Goal: Obtain resource: Download file/media

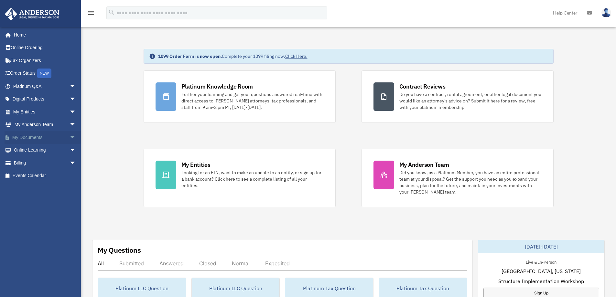
click at [70, 137] on span "arrow_drop_down" at bounding box center [76, 137] width 13 height 13
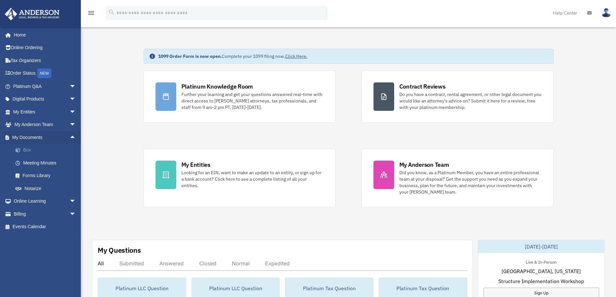
click at [26, 152] on link "Box" at bounding box center [47, 150] width 77 height 13
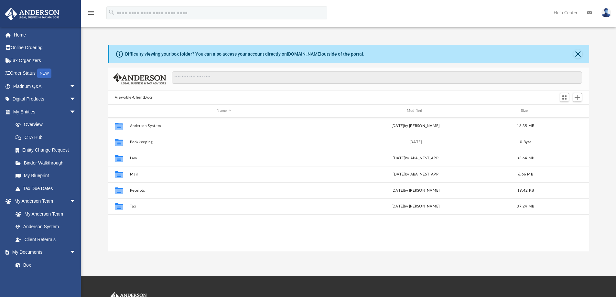
scroll to position [142, 477]
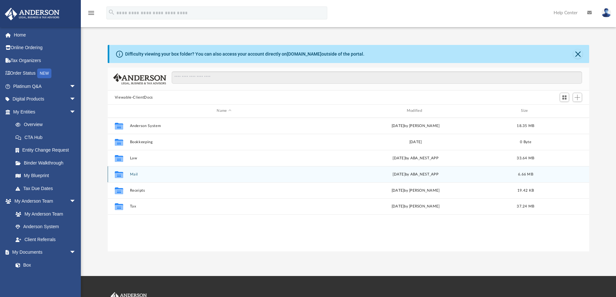
click at [135, 174] on button "Mail" at bounding box center [224, 174] width 189 height 4
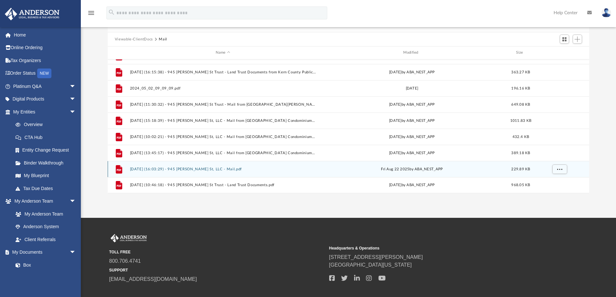
scroll to position [95, 0]
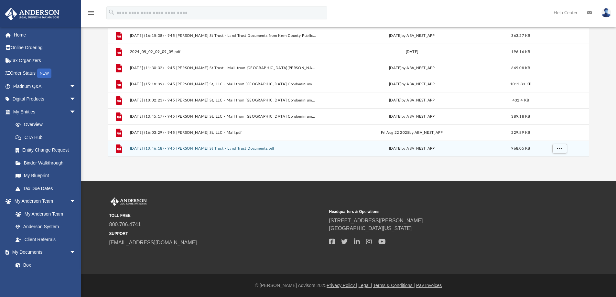
click at [231, 148] on button "2025.10.06 (10:46:18) - 945 Norma St Trust - Land Trust Documents.pdf" at bounding box center [223, 149] width 186 height 4
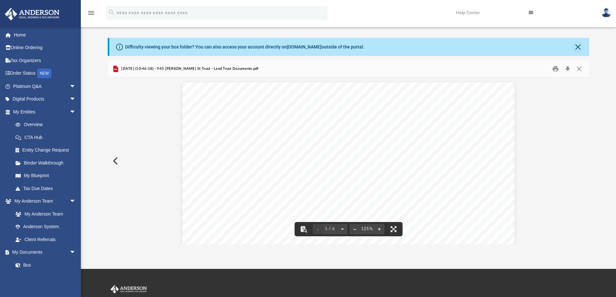
scroll to position [0, 0]
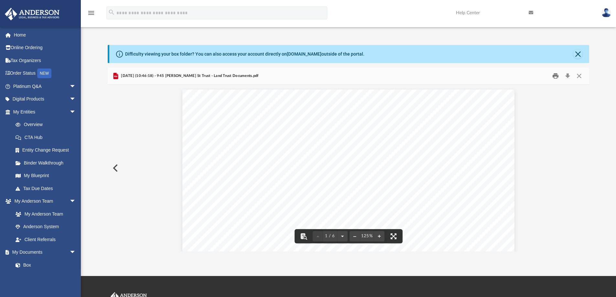
click at [556, 75] on button "Print" at bounding box center [555, 76] width 13 height 10
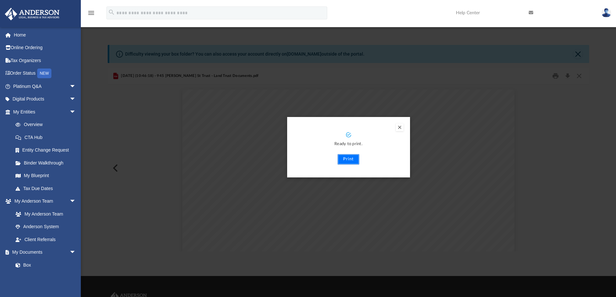
click at [350, 159] on button "Print" at bounding box center [349, 159] width 22 height 10
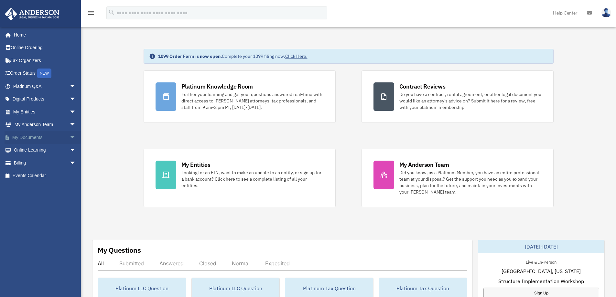
click at [41, 136] on link "My Documents arrow_drop_down" at bounding box center [45, 137] width 81 height 13
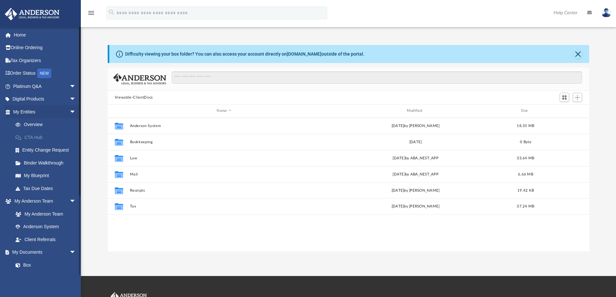
scroll to position [142, 477]
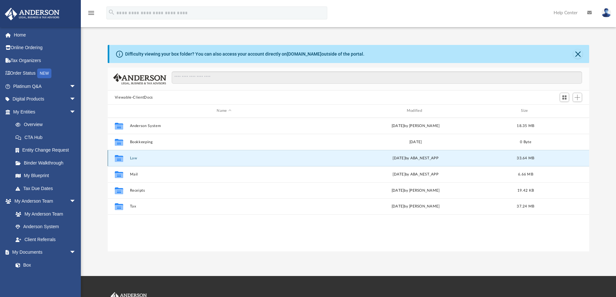
click at [133, 158] on button "Law" at bounding box center [224, 158] width 189 height 4
click at [149, 158] on button "Immanuel Holdings, LLC" at bounding box center [224, 158] width 189 height 4
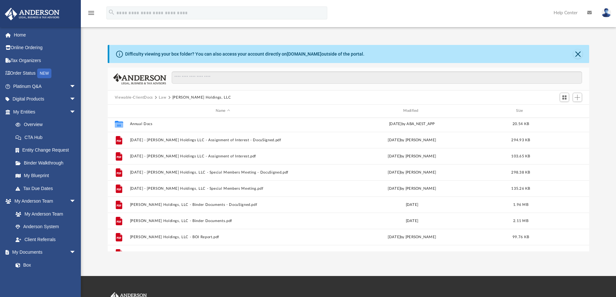
scroll to position [0, 0]
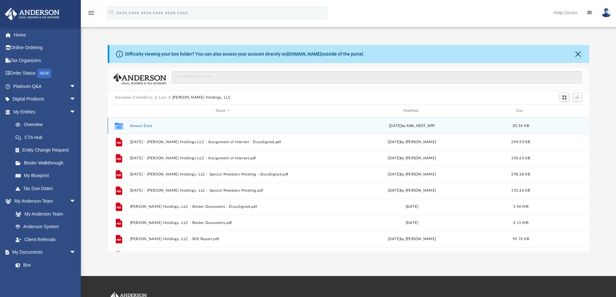
click at [143, 125] on button "Annual Docs" at bounding box center [223, 126] width 186 height 4
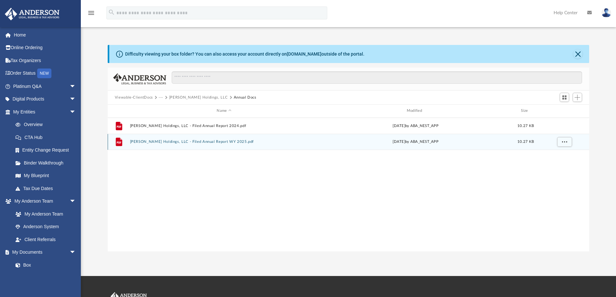
click at [159, 142] on button "Immanuel Holdings, LLC - Filed Annual Report WY 2025.pdf" at bounding box center [224, 142] width 189 height 4
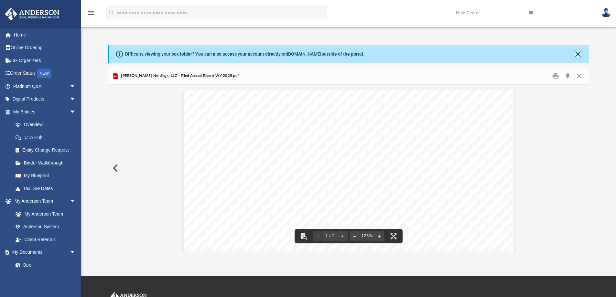
click at [578, 54] on button "Close" at bounding box center [578, 54] width 9 height 9
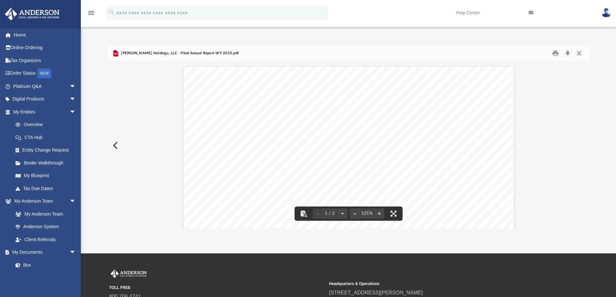
click at [580, 53] on button "Close" at bounding box center [580, 54] width 12 height 10
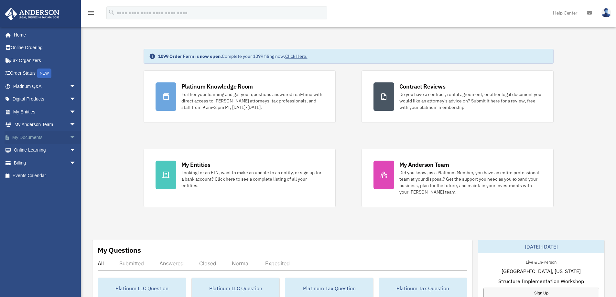
click at [70, 136] on span "arrow_drop_down" at bounding box center [76, 137] width 13 height 13
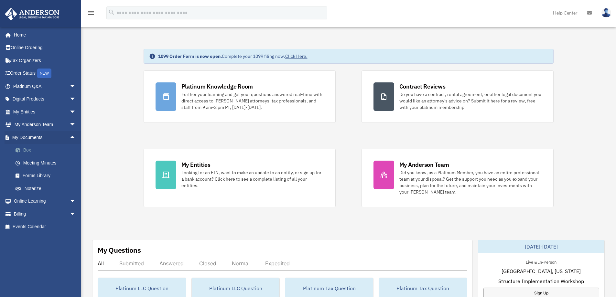
click at [29, 150] on link "Box" at bounding box center [47, 150] width 77 height 13
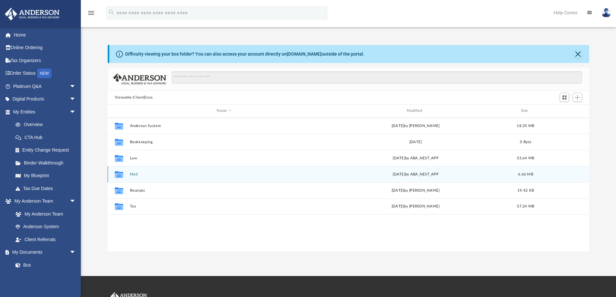
scroll to position [142, 477]
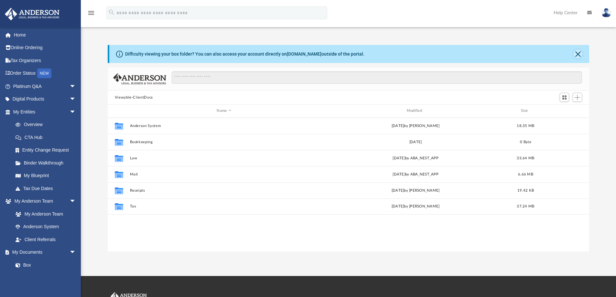
click at [577, 53] on button "Close" at bounding box center [578, 54] width 9 height 9
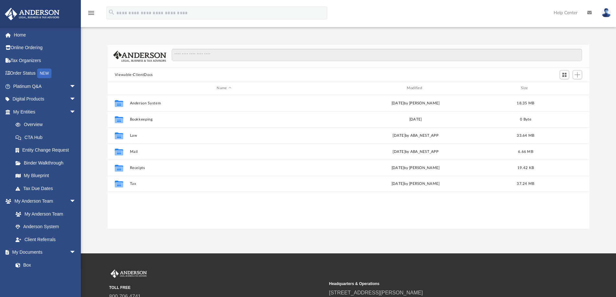
click at [607, 12] on img at bounding box center [607, 12] width 10 height 9
click at [490, 57] on link "Logout" at bounding box center [509, 56] width 65 height 13
